Goal: Use online tool/utility: Utilize a website feature to perform a specific function

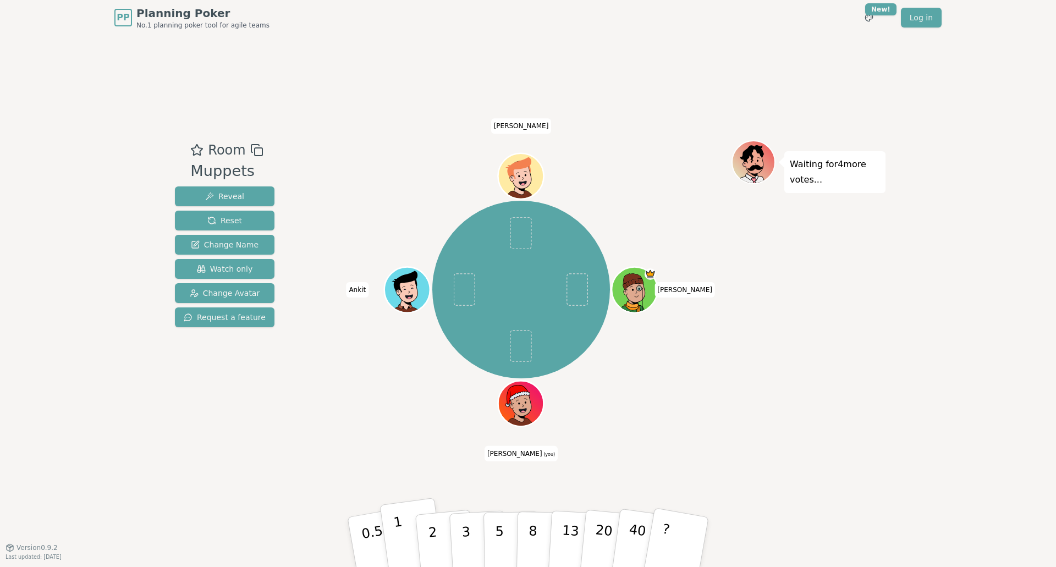
click at [408, 547] on button "1" at bounding box center [412, 542] width 65 height 89
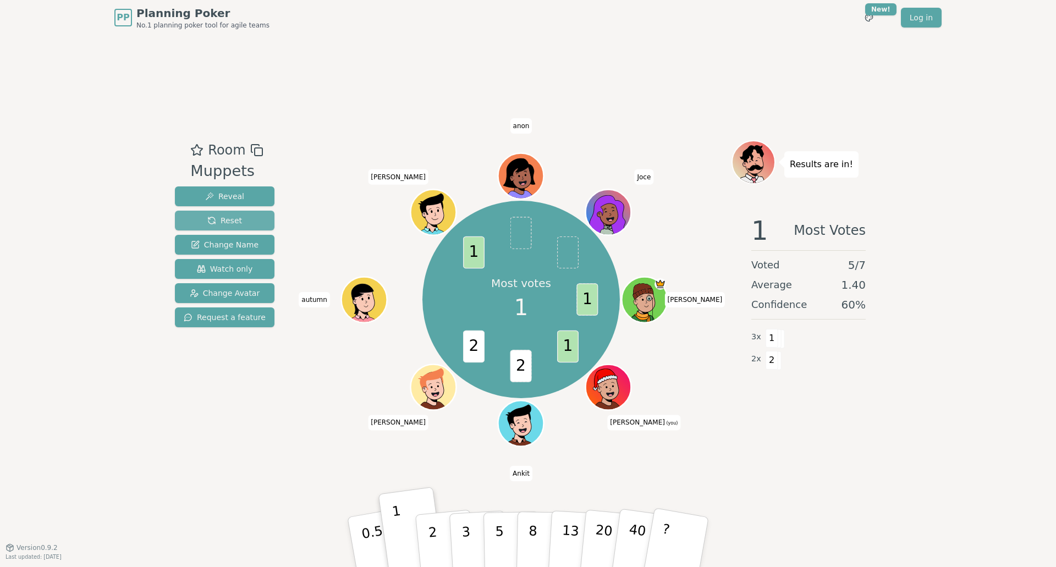
click at [239, 212] on button "Reset" at bounding box center [225, 221] width 100 height 20
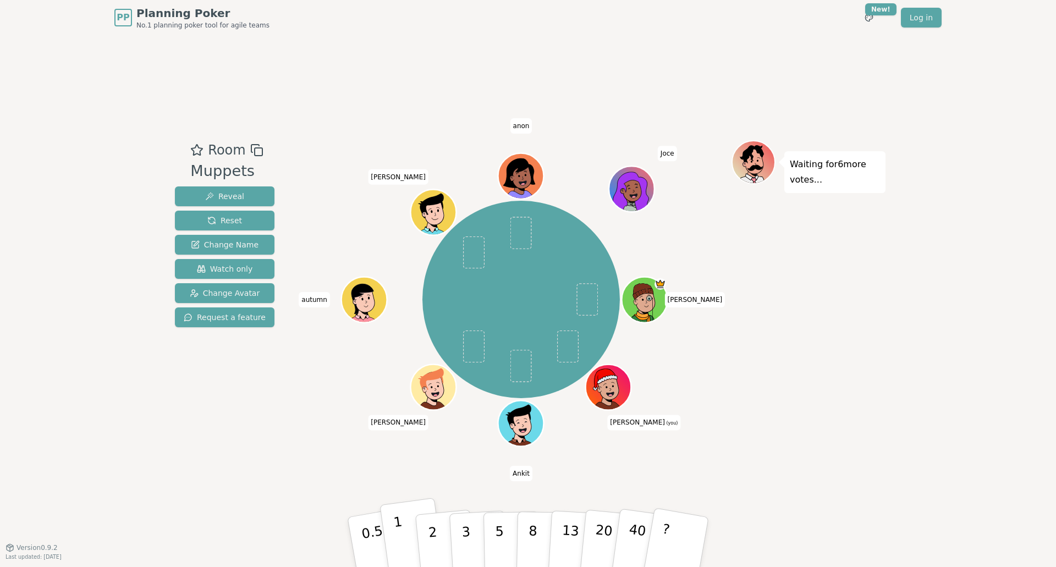
click at [399, 528] on p "1" at bounding box center [401, 544] width 17 height 60
click at [421, 510] on button "1" at bounding box center [412, 542] width 65 height 89
click at [437, 529] on button "2" at bounding box center [445, 542] width 63 height 87
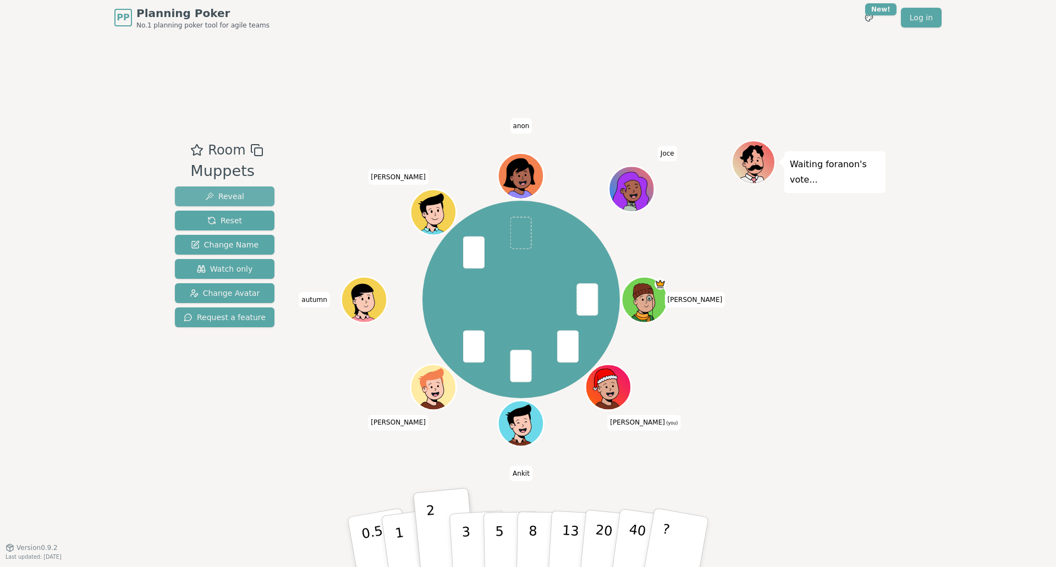
click at [240, 202] on button "Reveal" at bounding box center [225, 196] width 100 height 20
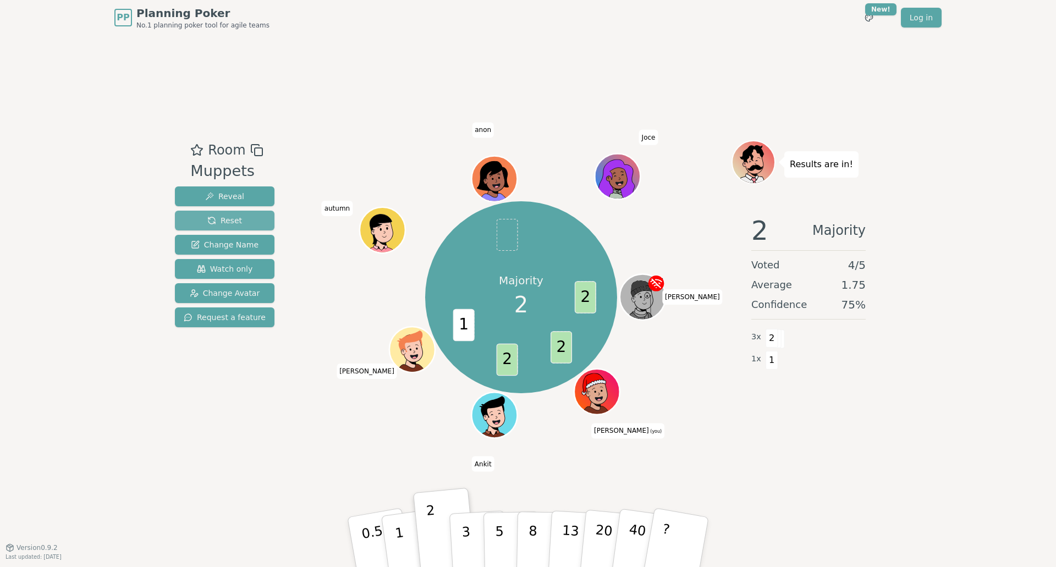
click at [229, 222] on span "Reset" at bounding box center [224, 220] width 35 height 11
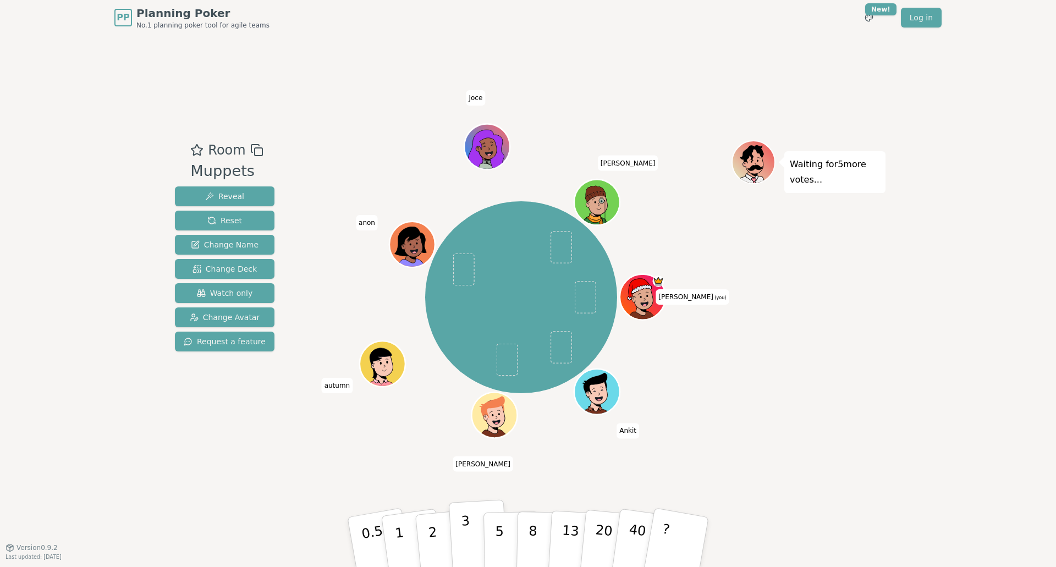
click at [455, 535] on button "3" at bounding box center [479, 542] width 60 height 86
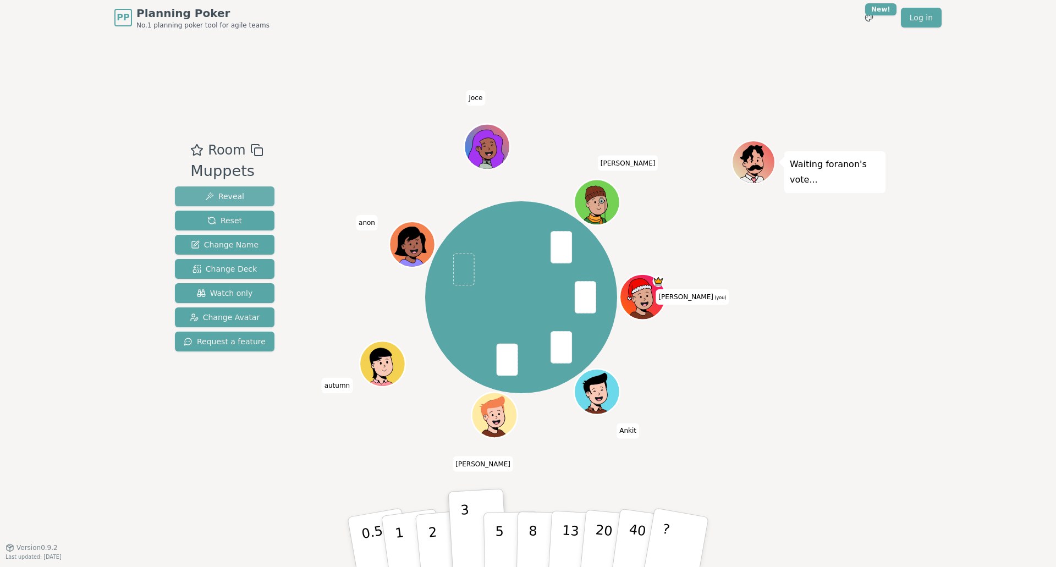
click at [249, 201] on button "Reveal" at bounding box center [225, 196] width 100 height 20
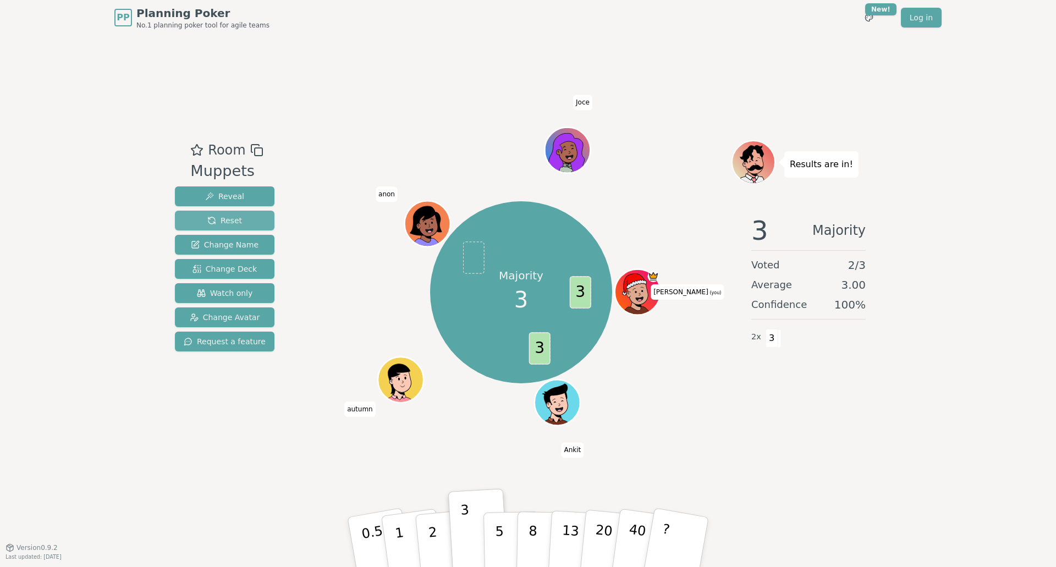
click at [236, 214] on button "Reset" at bounding box center [225, 221] width 100 height 20
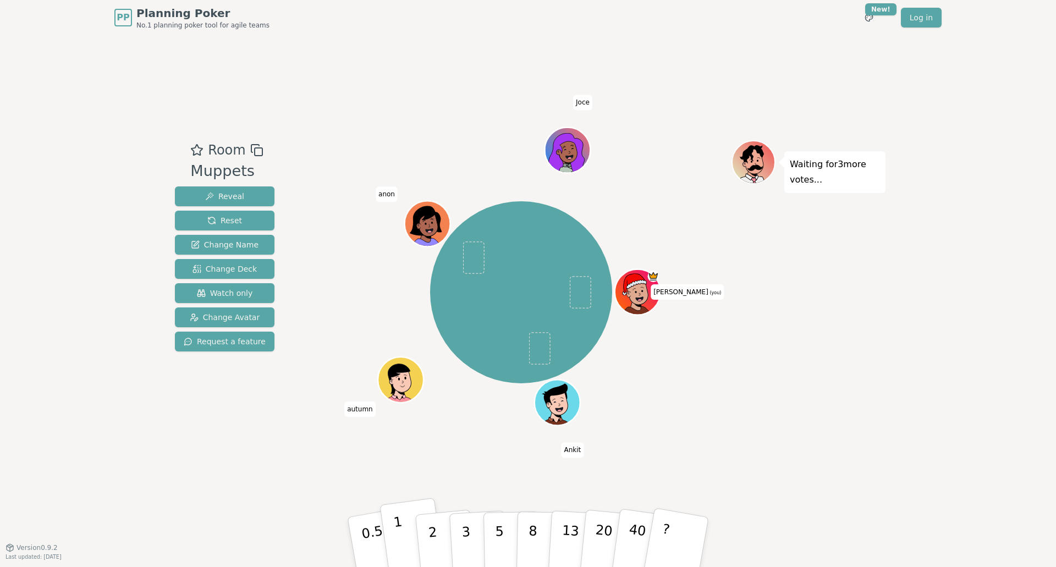
click at [411, 540] on button "1" at bounding box center [412, 542] width 65 height 89
